Goal: Task Accomplishment & Management: Complete application form

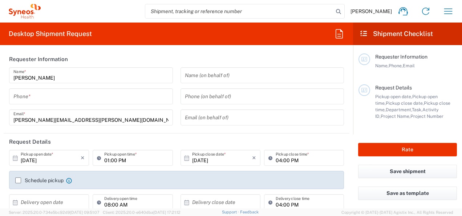
type input "3235"
type input "[GEOGRAPHIC_DATA]"
type input "Syneos Health Hungary Kft."
click at [382, 10] on span "[PERSON_NAME]" at bounding box center [371, 11] width 41 height 7
click at [442, 14] on button "button" at bounding box center [448, 11] width 17 height 17
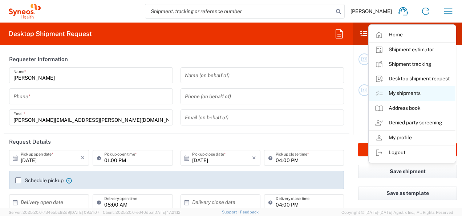
click at [414, 92] on link "My shipments" at bounding box center [412, 93] width 86 height 15
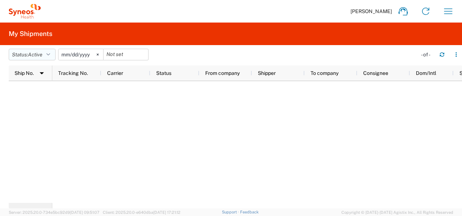
click at [39, 55] on span "Active" at bounding box center [35, 55] width 15 height 6
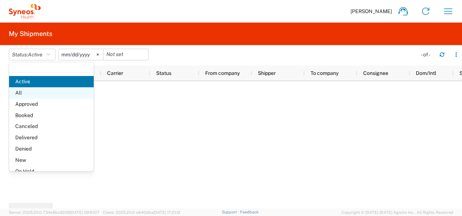
click at [32, 90] on span "All" at bounding box center [51, 92] width 85 height 11
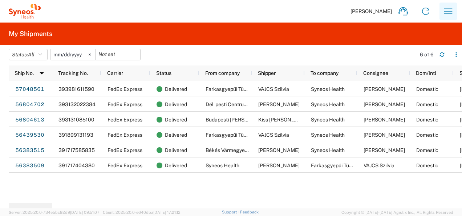
click at [447, 12] on icon "button" at bounding box center [449, 11] width 12 height 12
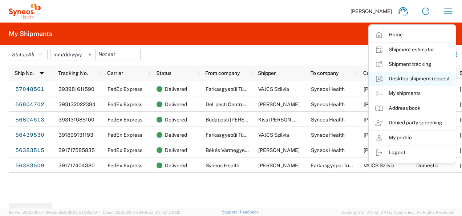
click at [400, 79] on link "Desktop shipment request" at bounding box center [412, 79] width 86 height 15
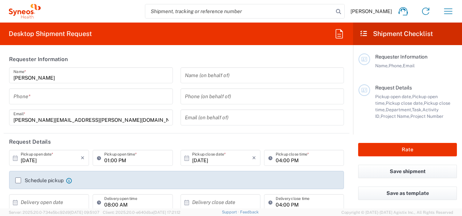
type input "3235"
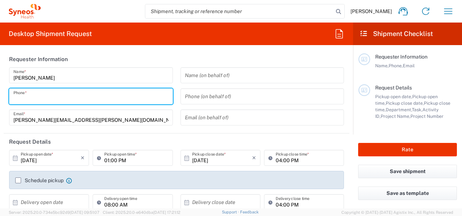
click at [74, 96] on input "tel" at bounding box center [90, 96] width 155 height 13
type input "036704775639"
type input "alexandra.molnar@syneoshealth.com"
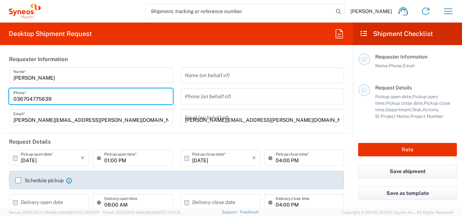
type input "Farkasgyepűi Tüdőgyógyintézet"
type input "+36 20 431 4184"
type input "syneos h"
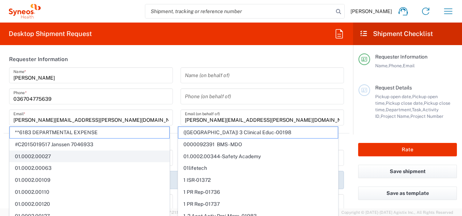
click at [60, 158] on span "01.0002.00027" at bounding box center [90, 156] width 160 height 11
type input "01.0002.00027"
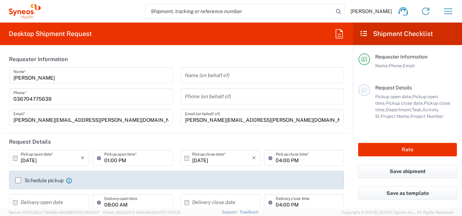
type input "Global Site Head Activities"
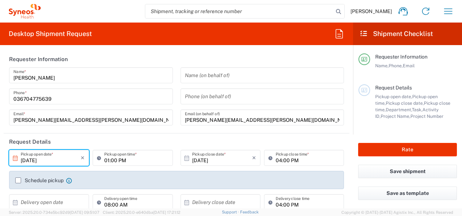
click at [64, 158] on input "10/10/2025" at bounding box center [51, 158] width 60 height 13
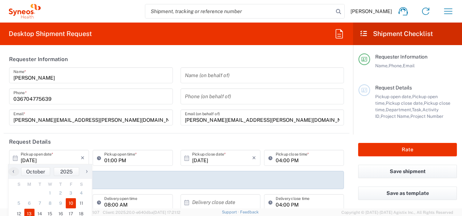
click at [29, 213] on span "13" at bounding box center [29, 214] width 11 height 10
type input "10/13/2025"
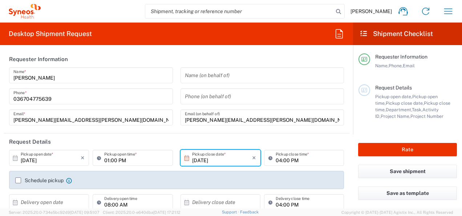
click at [131, 160] on input "01:00 PM" at bounding box center [136, 158] width 64 height 13
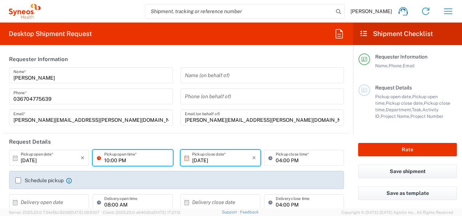
click at [131, 160] on input "10:00 PM" at bounding box center [136, 158] width 64 height 13
type input "10:00 AM"
click at [288, 159] on input "04:00 PM" at bounding box center [308, 158] width 64 height 13
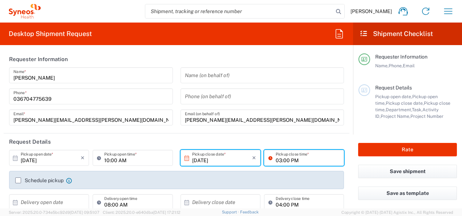
type input "03:00 PM"
click at [315, 141] on header "Request Details" at bounding box center [177, 141] width 346 height 16
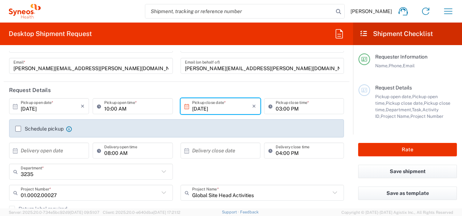
scroll to position [56, 0]
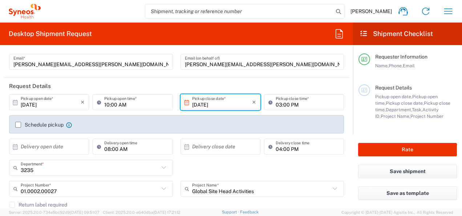
click at [18, 126] on label "Schedule pickup" at bounding box center [39, 125] width 48 height 6
click at [18, 125] on input "Schedule pickup" at bounding box center [18, 125] width 0 height 0
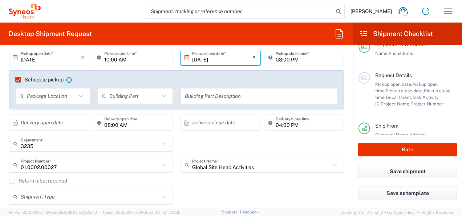
scroll to position [102, 0]
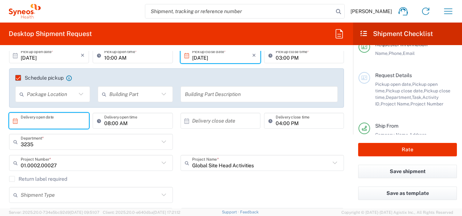
click at [70, 120] on input "text" at bounding box center [51, 120] width 60 height 13
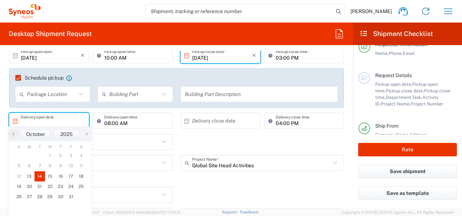
click at [41, 174] on span "14" at bounding box center [40, 176] width 11 height 10
type input "10/14/2025"
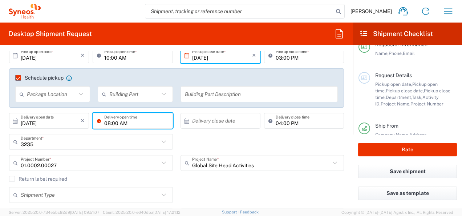
click at [108, 121] on input "08:00 AM" at bounding box center [136, 120] width 64 height 13
type input "10:00 AM"
click at [221, 119] on input "text" at bounding box center [222, 120] width 60 height 13
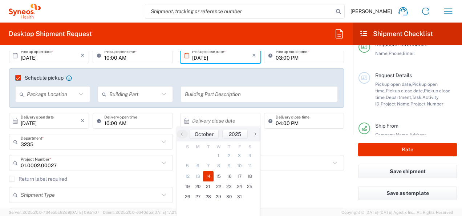
click at [206, 177] on span "14" at bounding box center [208, 176] width 11 height 10
type input "10/14/2025"
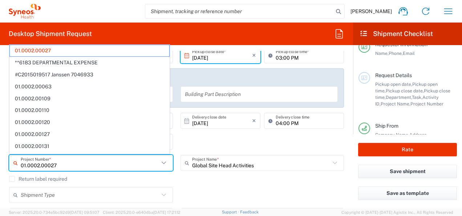
drag, startPoint x: 90, startPoint y: 160, endPoint x: 10, endPoint y: 164, distance: 80.0
click at [10, 164] on div "01.0002.00027 Project Number *" at bounding box center [91, 163] width 164 height 16
paste input "7058454"
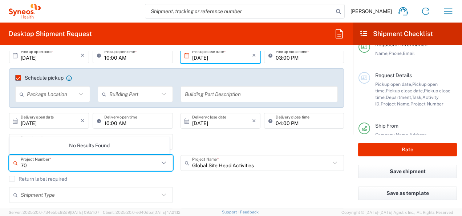
type input "7"
click at [263, 159] on input "text" at bounding box center [261, 163] width 138 height 13
type input "01.0002.00027"
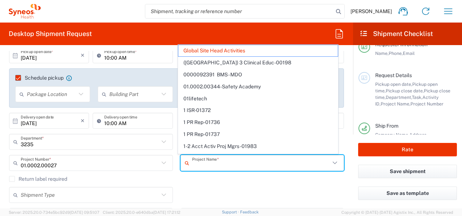
click at [281, 193] on div "Shipment Type Batch Regular" at bounding box center [176, 197] width 343 height 21
type input "Global Site Head Activities"
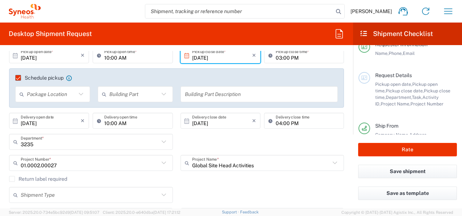
click at [247, 169] on div "Global Site Head Activities Project Name *" at bounding box center [263, 163] width 164 height 16
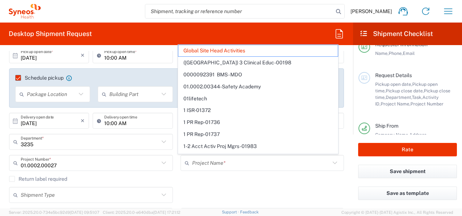
click at [247, 169] on div "Project Name *" at bounding box center [263, 163] width 164 height 16
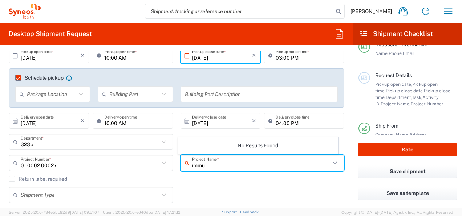
type input "immu"
click at [331, 160] on icon at bounding box center [334, 162] width 9 height 9
drag, startPoint x: 220, startPoint y: 165, endPoint x: 168, endPoint y: 170, distance: 52.6
click at [168, 170] on div "01.0002.00027 Project Number * 01.0002.00027 **6183 DEPARTMENTAL EXPENSE #C2015…" at bounding box center [176, 165] width 343 height 21
click at [252, 180] on div "No Results Found" at bounding box center [258, 180] width 160 height 17
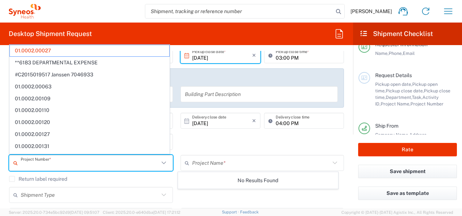
click at [101, 165] on input "text" at bounding box center [90, 163] width 138 height 13
click at [97, 162] on input "text" at bounding box center [90, 163] width 138 height 13
click at [246, 187] on div "Shipment Type Batch Regular" at bounding box center [176, 197] width 343 height 21
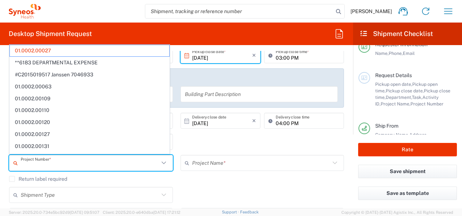
type input "01.0002.00027"
drag, startPoint x: 88, startPoint y: 164, endPoint x: -1, endPoint y: 159, distance: 89.1
click at [0, 159] on html "Alexandra Molnar Home Shipment estimator Shipment tracking Desktop shipment req…" at bounding box center [231, 108] width 462 height 216
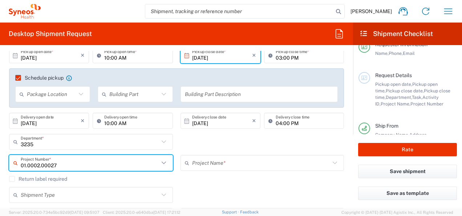
click at [75, 163] on input "01.0002.00027" at bounding box center [90, 163] width 138 height 13
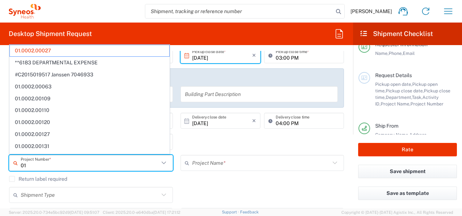
type input "0"
type input "70"
type input "Global Site Head Activities"
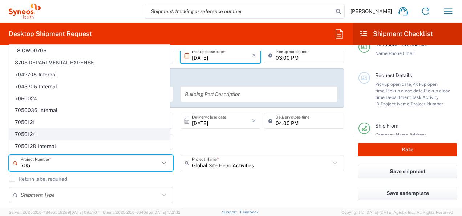
click at [47, 131] on span "7050124" at bounding box center [90, 134] width 160 height 11
type input "7050124"
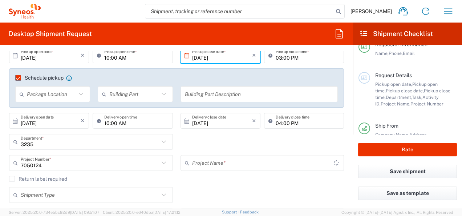
type input "Chiesi 7050124"
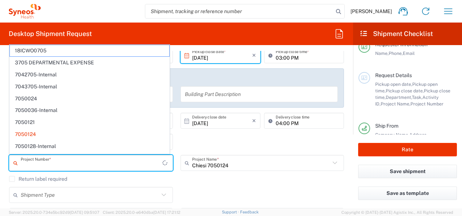
click at [152, 164] on input "text" at bounding box center [92, 163] width 142 height 13
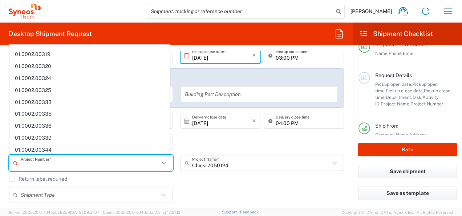
scroll to position [486, 0]
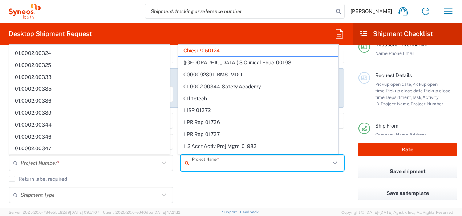
click at [285, 166] on input "text" at bounding box center [261, 163] width 138 height 13
type input "7050124"
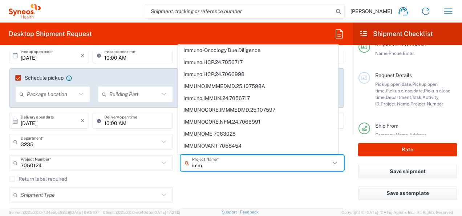
scroll to position [407, 0]
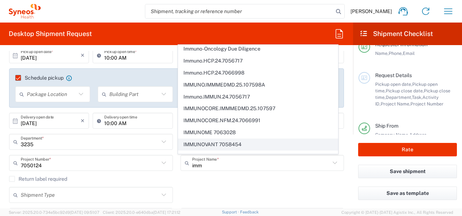
click at [247, 139] on span "IMMUNOVANT 7058454" at bounding box center [258, 144] width 160 height 11
type input "IMMUNOVANT 7058454"
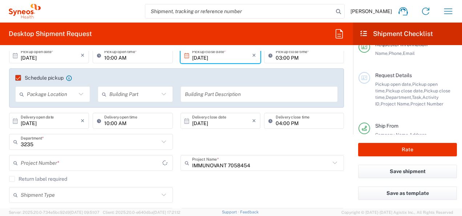
type input "7058454"
click at [247, 174] on div "IMMUNOVANT 7058454 Project Name * 802-IMM-002 802-IMM-007 803-IMM-001 803-IMM-0…" at bounding box center [263, 165] width 172 height 21
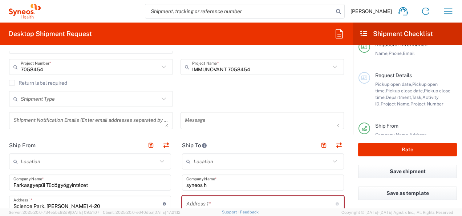
scroll to position [206, 0]
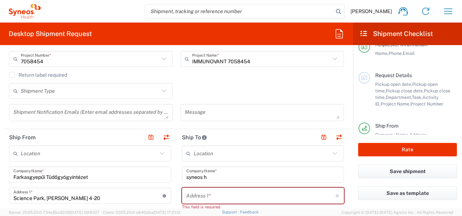
click at [108, 114] on textarea at bounding box center [90, 112] width 155 height 13
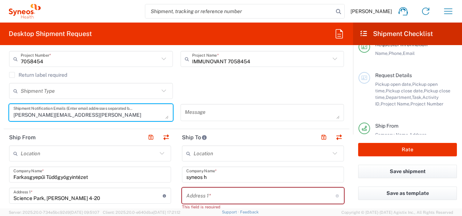
type textarea "alexandra.molnar@syneoshealth.com"
click at [201, 112] on textarea at bounding box center [262, 112] width 155 height 13
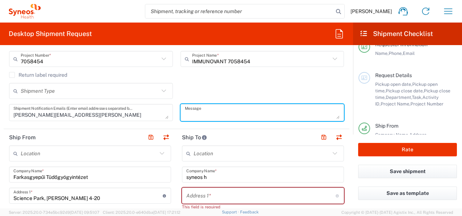
click at [98, 153] on input "text" at bounding box center [89, 153] width 137 height 13
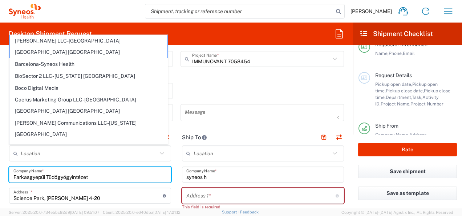
click at [109, 179] on input "Farkasgyepűi Tüdőgyógyintézet" at bounding box center [89, 174] width 153 height 13
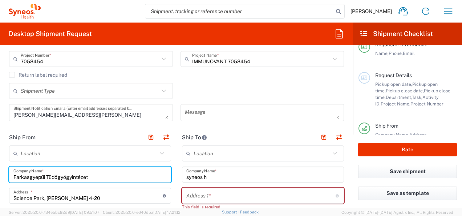
drag, startPoint x: 102, startPoint y: 179, endPoint x: -1, endPoint y: 182, distance: 103.2
click at [0, 182] on html "Alexandra Molnar Home Shipment estimator Shipment tracking Desktop shipment req…" at bounding box center [231, 108] width 462 height 216
paste input "Semmelweis Egyetem"
type input "Semmelweis Egyetem"
click at [61, 195] on input "Science Park, Irinyi Jozsef u. 4-20" at bounding box center [87, 195] width 149 height 13
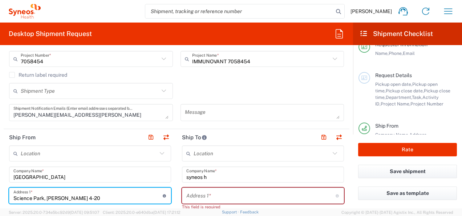
drag, startPoint x: 108, startPoint y: 196, endPoint x: 4, endPoint y: 191, distance: 103.3
paste input "zent Rókus kórház"
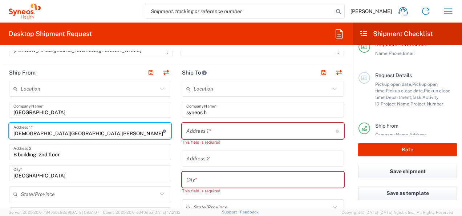
scroll to position [277, 0]
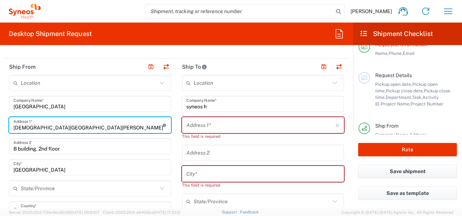
type input "Szent Rókus kórház"
click at [74, 148] on input "B building, 2nd floor" at bounding box center [89, 146] width 153 height 13
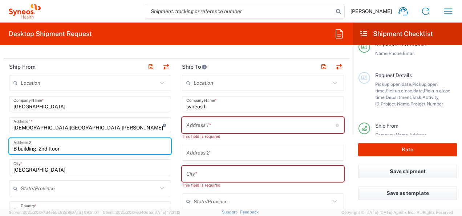
drag, startPoint x: 71, startPoint y: 148, endPoint x: 0, endPoint y: 143, distance: 71.4
click at [0, 143] on html "Alexandra Molnar Home Shipment estimator Shipment tracking Desktop shipment req…" at bounding box center [231, 108] width 462 height 216
paste input "Gyulai Pál utca 2. 2 emelet"
type input "Gyulai Pál utca 2. 2 emelet"
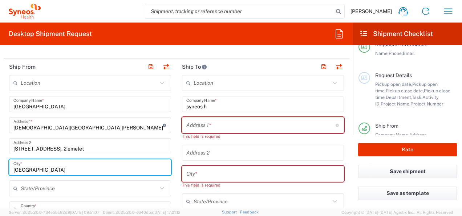
click at [44, 167] on input "Budapest" at bounding box center [89, 167] width 153 height 13
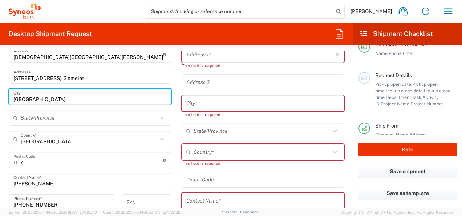
scroll to position [365, 0]
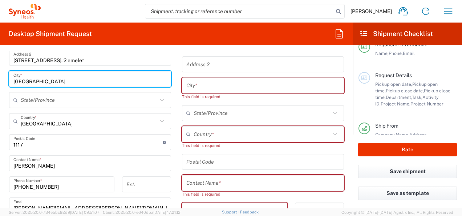
click at [28, 140] on input "undefined" at bounding box center [87, 142] width 149 height 13
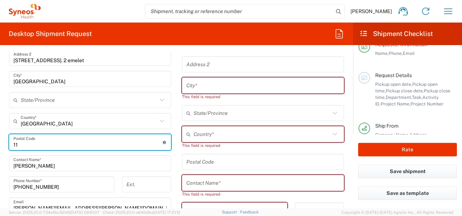
type input "1"
type input "1085"
click at [62, 165] on input "Alexandra Molnar" at bounding box center [89, 163] width 153 height 13
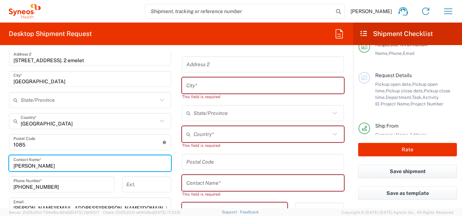
drag, startPoint x: 62, startPoint y: 165, endPoint x: -1, endPoint y: 164, distance: 64.0
click at [0, 164] on html "Alexandra Molnar Home Shipment estimator Shipment tracking Desktop shipment req…" at bounding box center [231, 108] width 462 height 216
type input "Töreki Noémi"
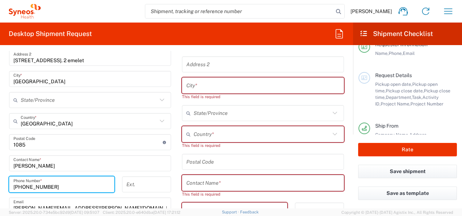
drag, startPoint x: 64, startPoint y: 182, endPoint x: 11, endPoint y: 182, distance: 53.4
click at [11, 182] on div "+36 20 431 4184 Phone Number *" at bounding box center [61, 184] width 105 height 16
paste input "-20/670 11 69"
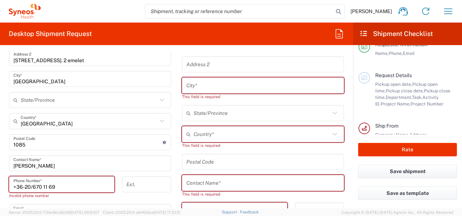
click at [32, 186] on input "+36-20/670 11 69" at bounding box center [61, 184] width 97 height 13
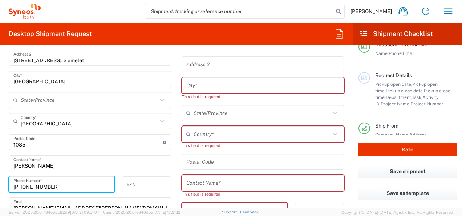
type input "+3620670 11 69"
click at [134, 157] on input "Töreki Noémi" at bounding box center [89, 163] width 153 height 13
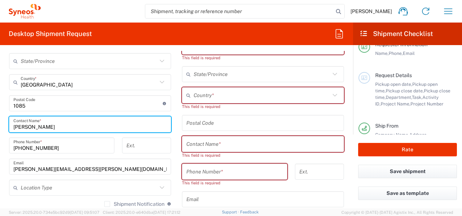
scroll to position [418, 0]
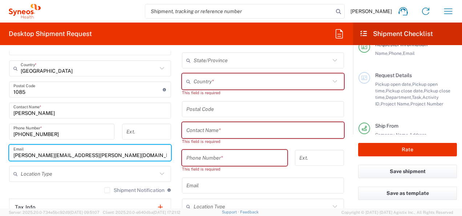
drag, startPoint x: 112, startPoint y: 155, endPoint x: -1, endPoint y: 154, distance: 113.4
click at [0, 154] on html "Alexandra Molnar Home Shipment estimator Shipment tracking Desktop shipment req…" at bounding box center [231, 108] width 462 height 216
paste input "tnoemy@gmail"
type input "tnoemy@gmail.com"
click at [87, 168] on input "text" at bounding box center [89, 174] width 137 height 13
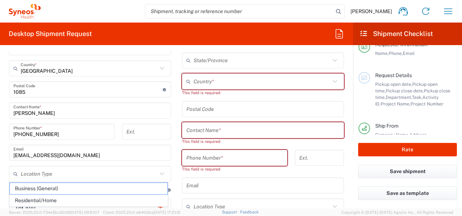
click at [173, 107] on main "Location Addison Whitney LLC-Morrisvile NC US Barcelona-Syneos Health BioSector…" at bounding box center [90, 107] width 173 height 347
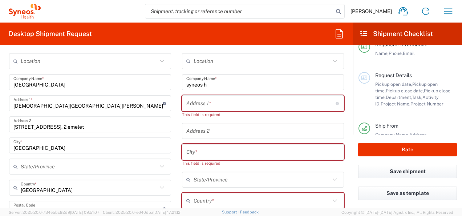
scroll to position [251, 0]
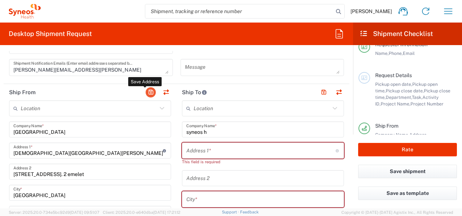
click at [149, 92] on button "button" at bounding box center [151, 92] width 10 height 10
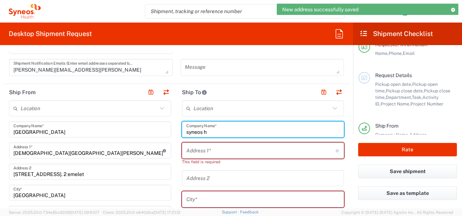
click at [231, 127] on input "syneos h" at bounding box center [262, 129] width 153 height 13
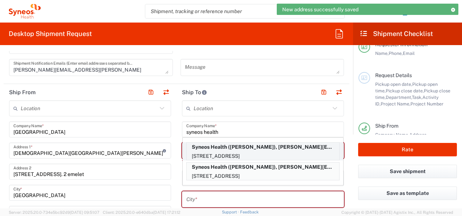
click at [249, 153] on p "Barackos út 093/39, Üröm, 2096, HU" at bounding box center [263, 156] width 153 height 9
type input "Syneos Health"
type input "Barackos út 093/39"
type input "Üröm"
type input "Hungary"
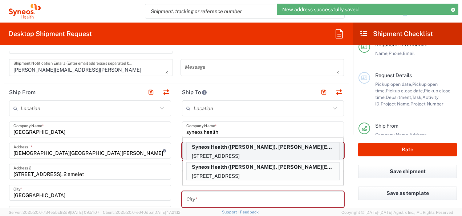
type input "2096"
type input "Alexandra Molnar"
type input "+36704775639"
type input "alexandra.molnar@syneoshealth.com"
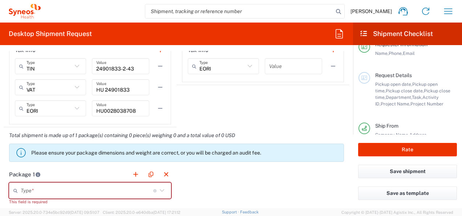
scroll to position [596, 0]
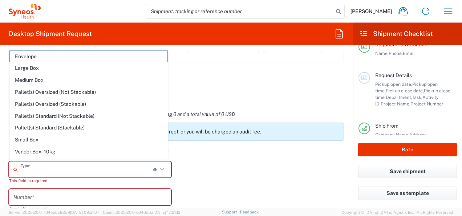
click at [115, 169] on input "text" at bounding box center [87, 169] width 133 height 13
click at [47, 60] on span "Envelope" at bounding box center [89, 56] width 158 height 11
type input "Envelope"
type input "1"
type input "9.5"
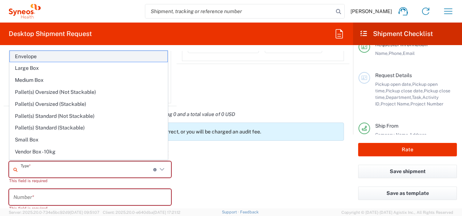
type input "12.5"
type input "0.25"
type input "in"
type input "0.45"
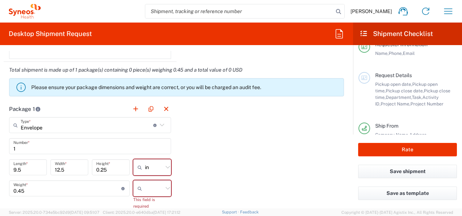
scroll to position [701, 0]
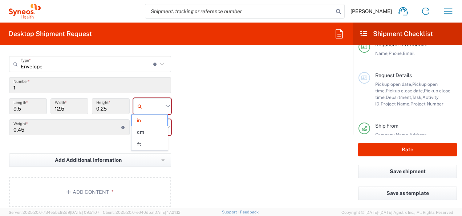
click at [148, 106] on input "text" at bounding box center [154, 106] width 18 height 12
click at [144, 129] on span "cm" at bounding box center [150, 131] width 36 height 11
type input "24.13"
type input "31.75"
type input "0.64"
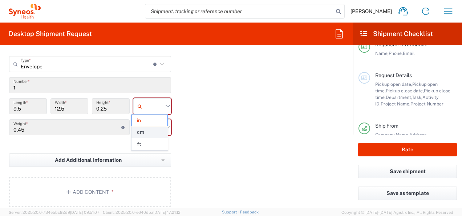
type input "cm"
click at [145, 129] on input "text" at bounding box center [154, 127] width 18 height 12
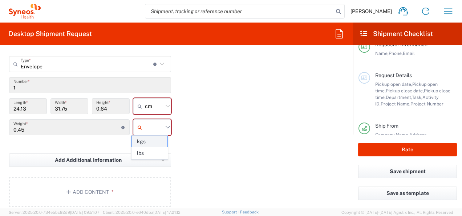
click at [145, 138] on span "kgs" at bounding box center [150, 141] width 36 height 11
type input "kgs"
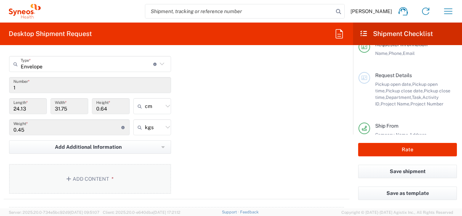
click at [98, 168] on button "Add Content *" at bounding box center [90, 179] width 162 height 30
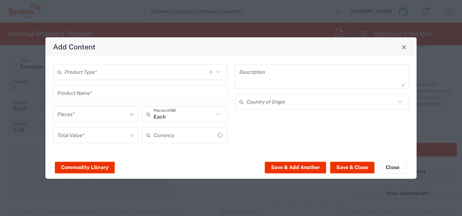
type input "US Dollar"
click at [124, 66] on input "text" at bounding box center [137, 71] width 145 height 13
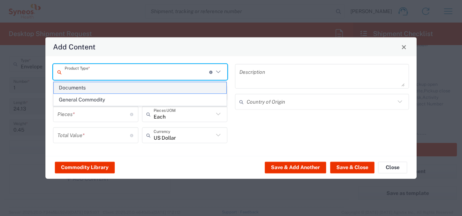
click at [86, 85] on span "Documents" at bounding box center [140, 87] width 173 height 11
type input "Documents"
type input "1"
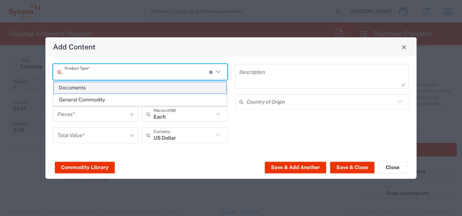
type textarea "Documents"
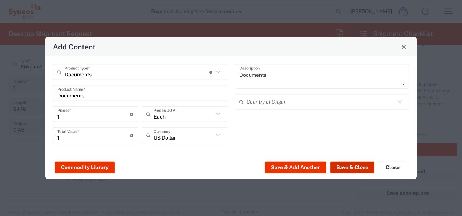
click at [344, 164] on button "Save & Close" at bounding box center [352, 167] width 44 height 12
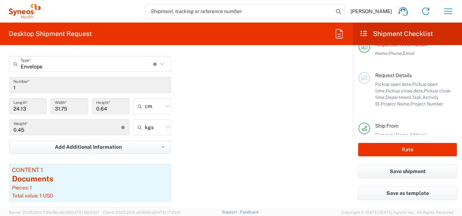
click at [347, 159] on form "Requester Information Alexandra Molnar Name * 036704775639 Phone * alexandra.mo…" at bounding box center [176, 129] width 353 height 157
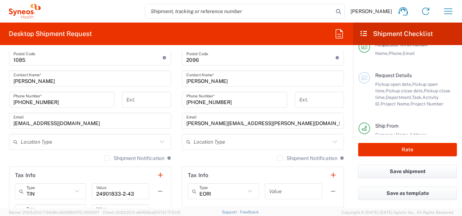
scroll to position [483, 0]
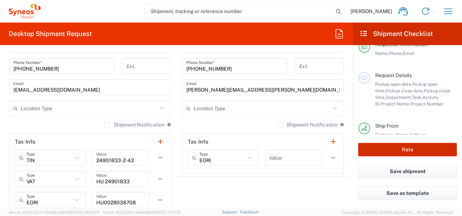
click at [400, 148] on button "Rate" at bounding box center [407, 149] width 99 height 13
type input "IMMUNOVANT 7058454"
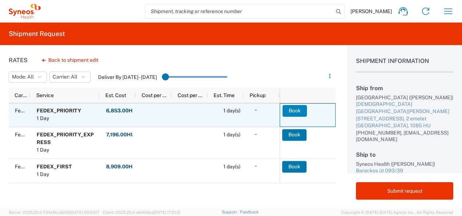
click at [291, 114] on button "Book" at bounding box center [295, 111] width 24 height 12
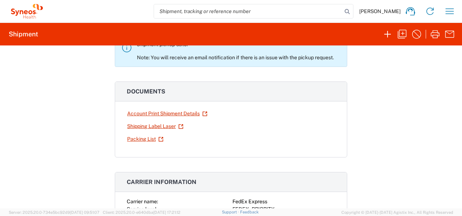
scroll to position [92, 0]
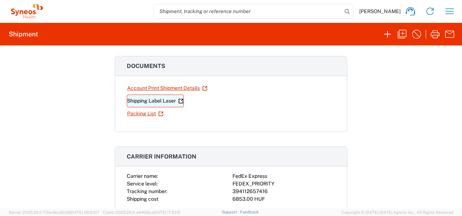
click at [158, 101] on link "Shipping Label Laser" at bounding box center [155, 100] width 57 height 13
